Goal: Find specific page/section: Find specific page/section

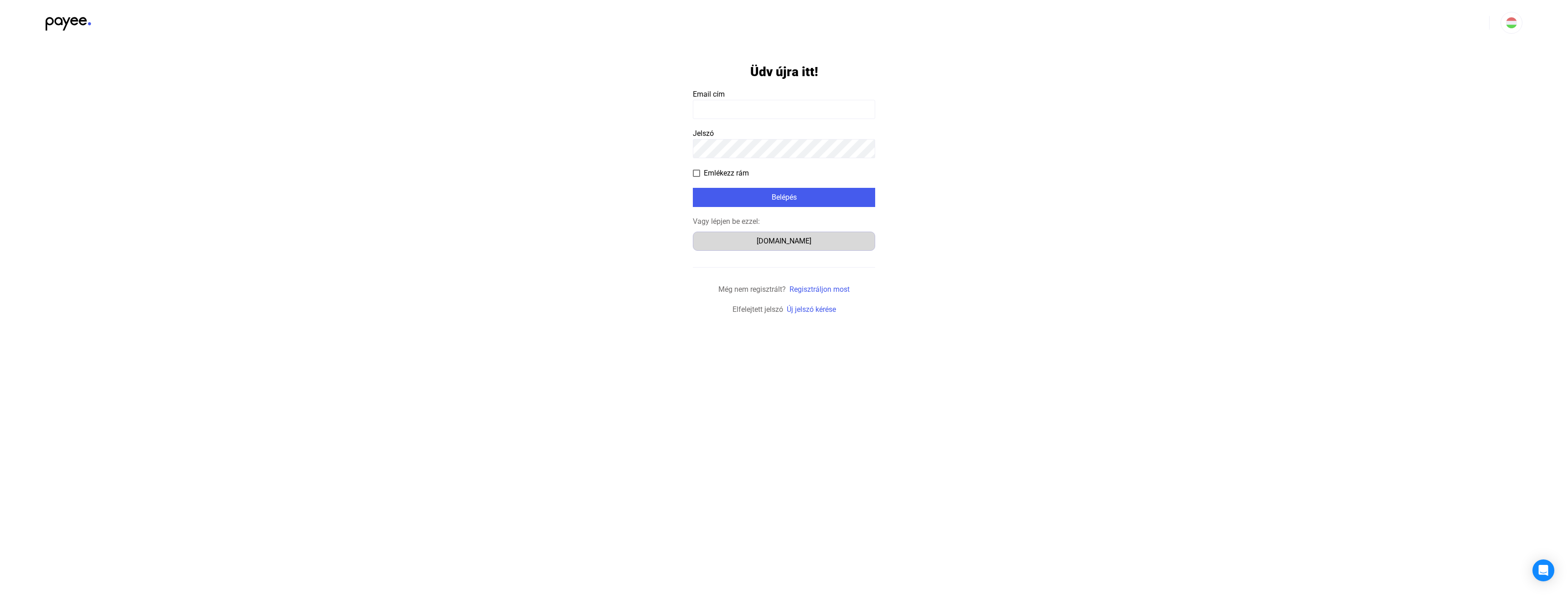
click at [739, 242] on div "[DOMAIN_NAME]" at bounding box center [784, 241] width 176 height 11
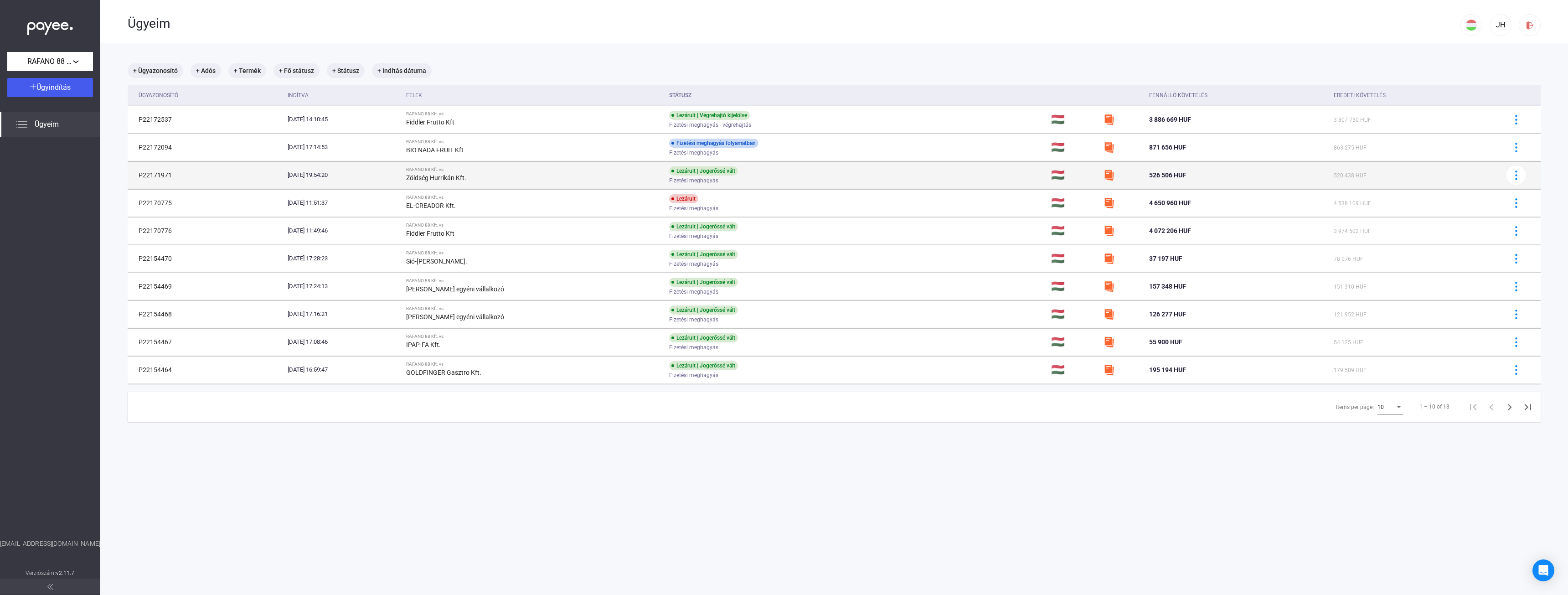
click at [527, 176] on div "Zöldség Hurrikán Kft." at bounding box center [534, 177] width 256 height 11
